Goal: Information Seeking & Learning: Check status

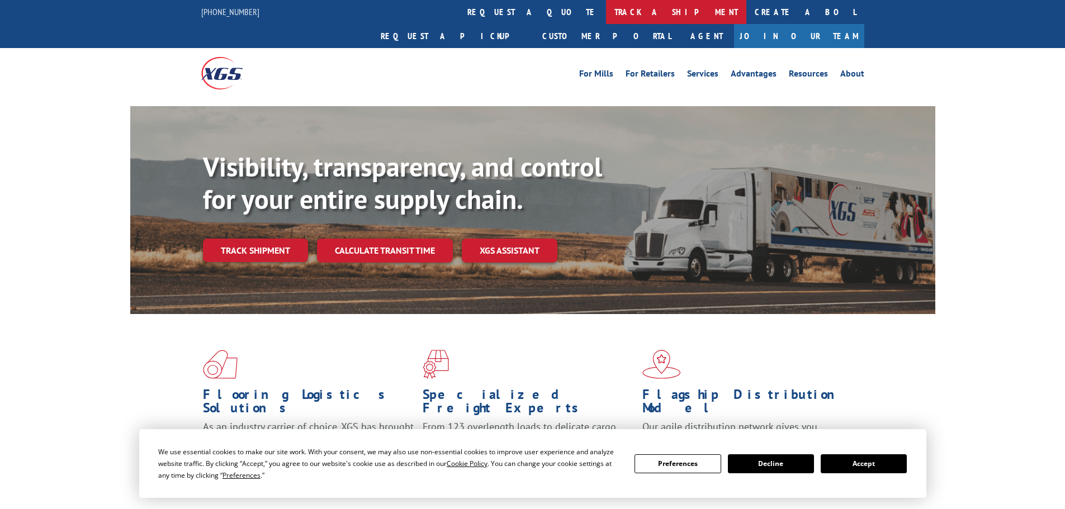
click at [606, 15] on link "track a shipment" at bounding box center [676, 12] width 140 height 24
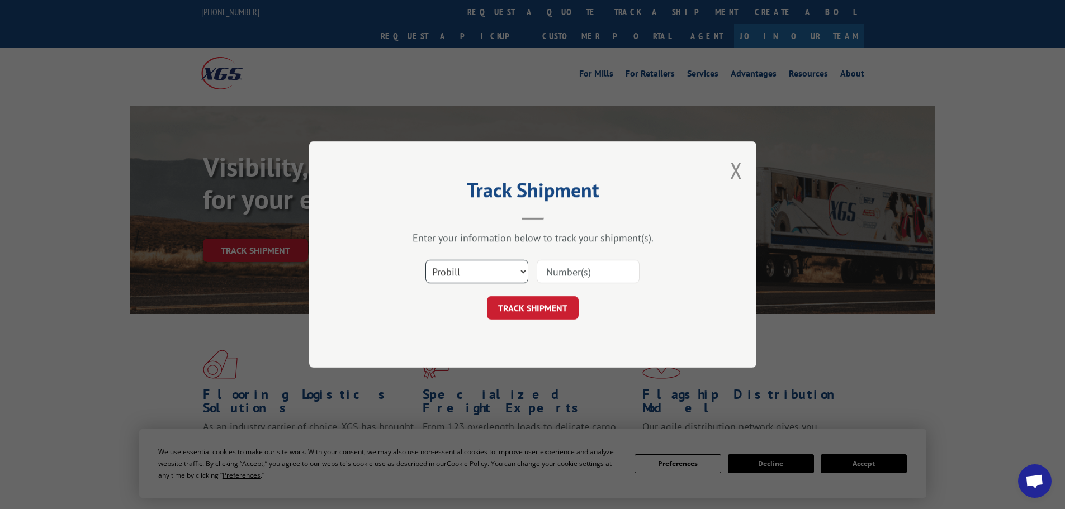
drag, startPoint x: 486, startPoint y: 268, endPoint x: 479, endPoint y: 272, distance: 8.3
click at [486, 268] on select "Select category... Probill BOL PO" at bounding box center [477, 271] width 103 height 23
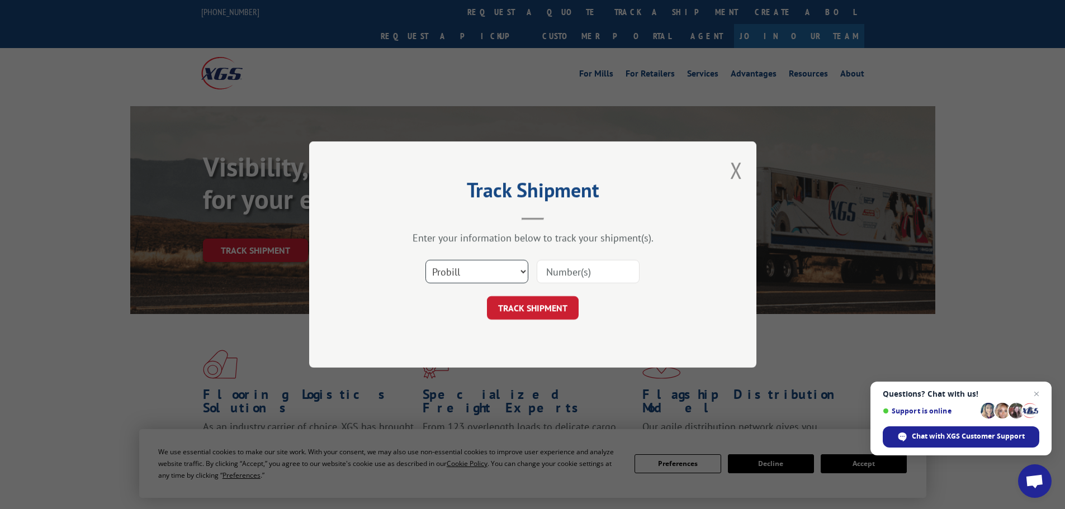
click at [426, 260] on select "Select category... Probill BOL PO" at bounding box center [477, 271] width 103 height 23
click at [547, 271] on input at bounding box center [588, 271] width 103 height 23
paste input "477629929078"
type input "477629929078"
click at [548, 308] on button "TRACK SHIPMENT" at bounding box center [533, 307] width 92 height 23
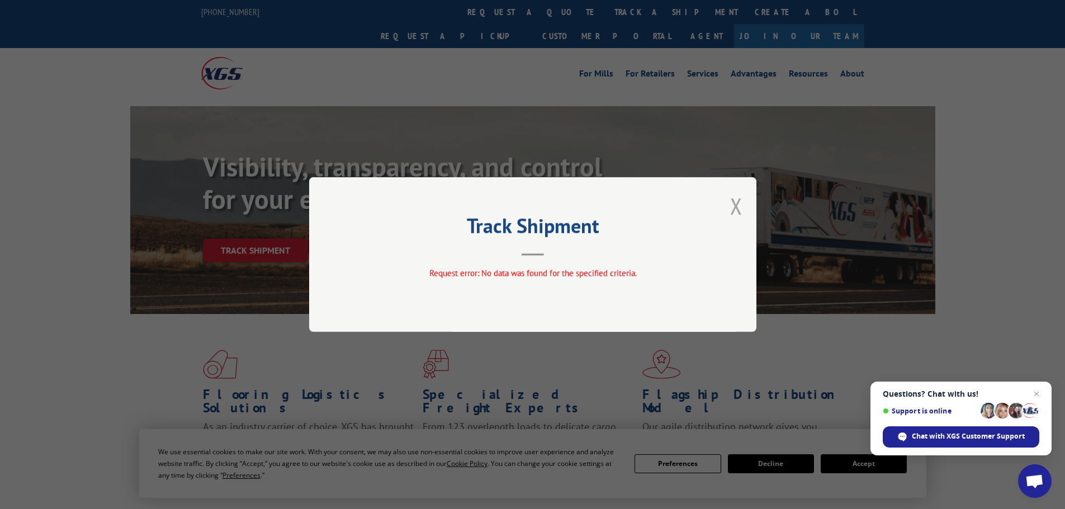
click at [731, 220] on button "Close modal" at bounding box center [736, 206] width 12 height 30
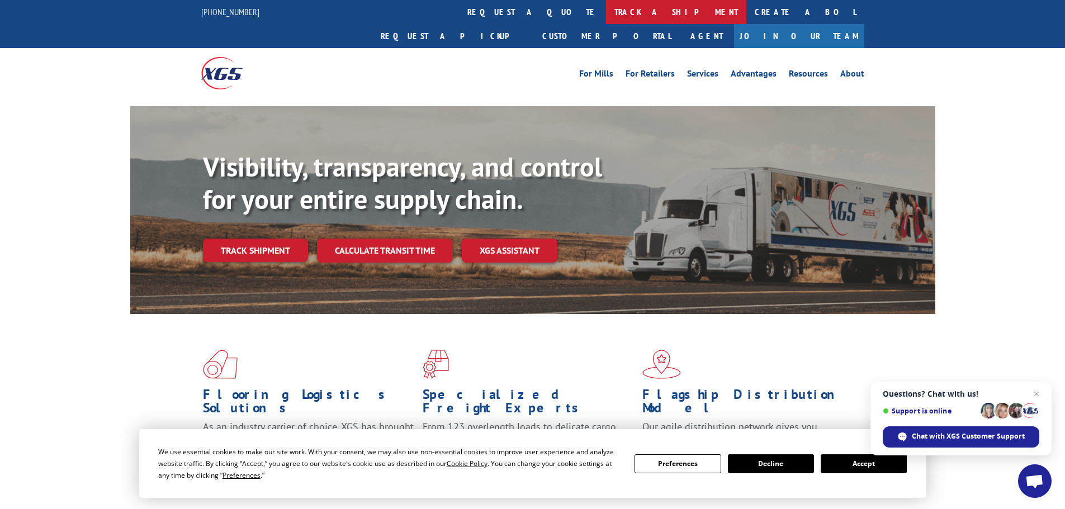
click at [606, 17] on link "track a shipment" at bounding box center [676, 12] width 140 height 24
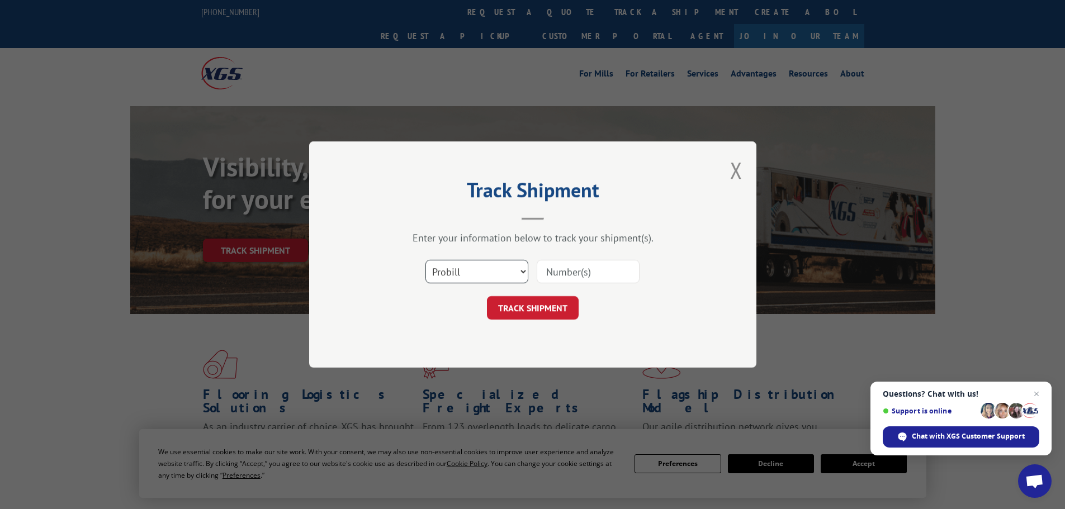
click at [478, 276] on select "Select category... Probill BOL PO" at bounding box center [477, 271] width 103 height 23
select select "po"
click at [426, 260] on select "Select category... Probill BOL PO" at bounding box center [477, 271] width 103 height 23
click at [594, 271] on input at bounding box center [588, 271] width 103 height 23
type input "45511620"
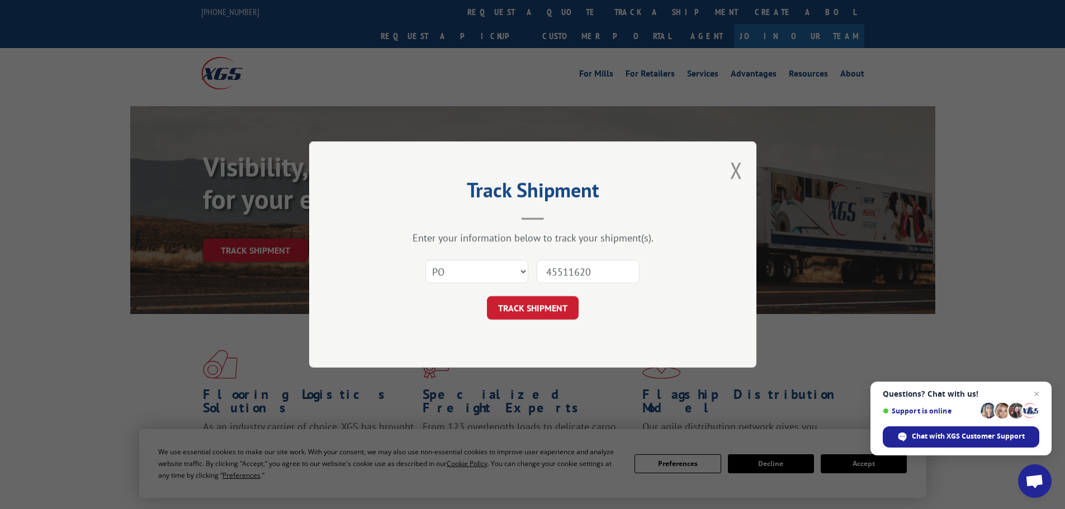
click button "TRACK SHIPMENT" at bounding box center [533, 307] width 92 height 23
